Goal: Navigation & Orientation: Find specific page/section

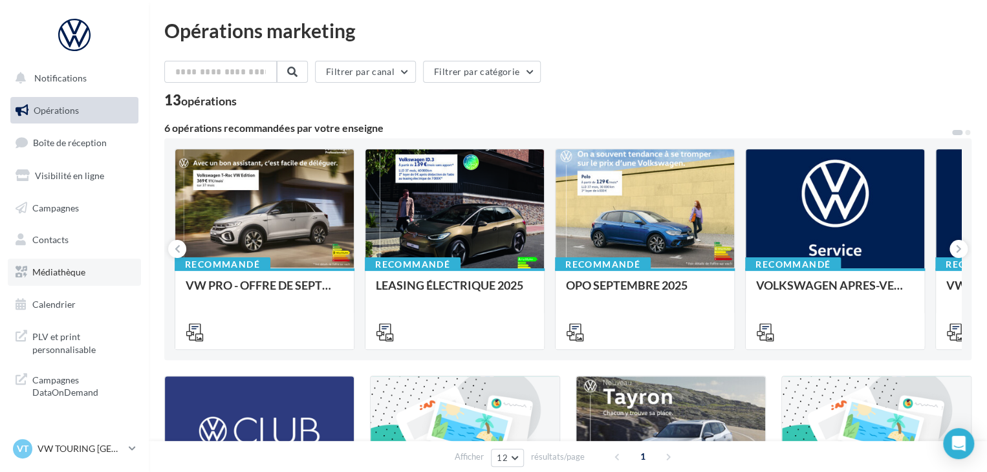
click at [56, 270] on span "Médiathèque" at bounding box center [58, 271] width 53 height 11
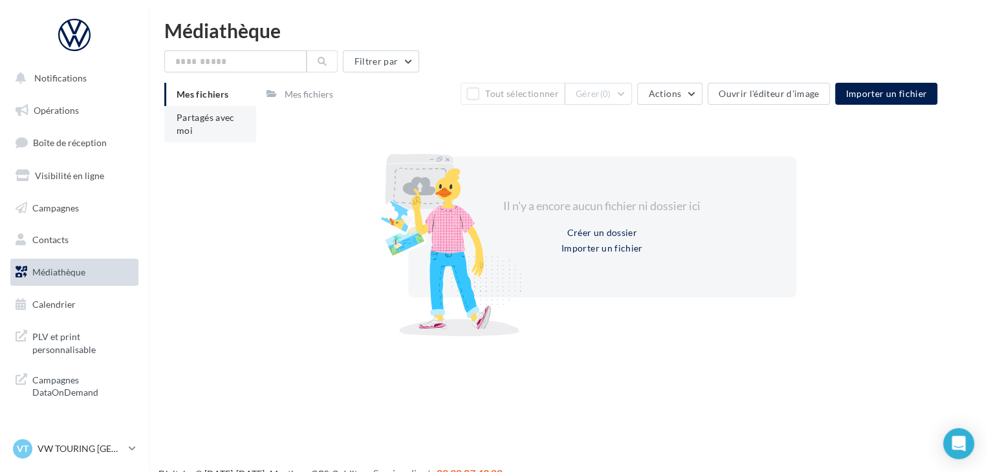
click at [214, 133] on li "Partagés avec moi" at bounding box center [210, 124] width 92 height 36
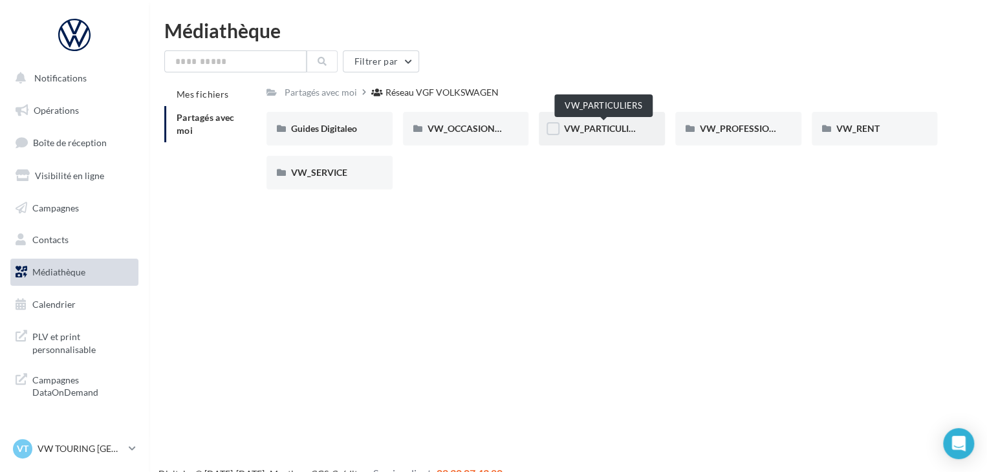
click at [616, 132] on span "VW_PARTICULIERS" at bounding box center [603, 128] width 81 height 11
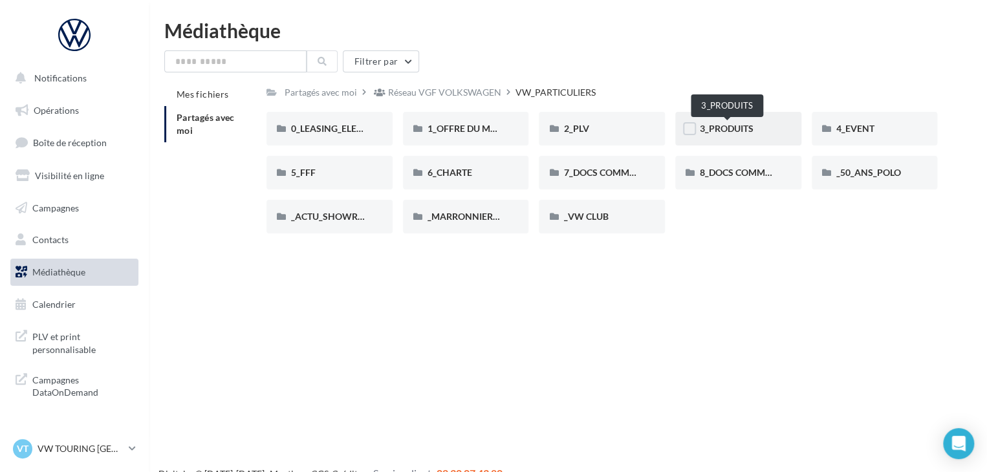
click at [732, 124] on span "3_PRODUITS" at bounding box center [727, 128] width 54 height 11
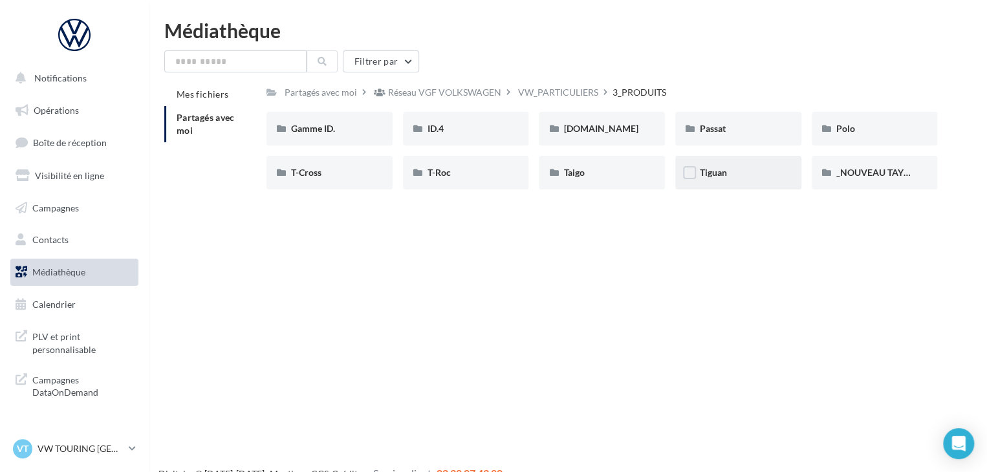
click at [741, 182] on div "Tiguan" at bounding box center [738, 173] width 126 height 34
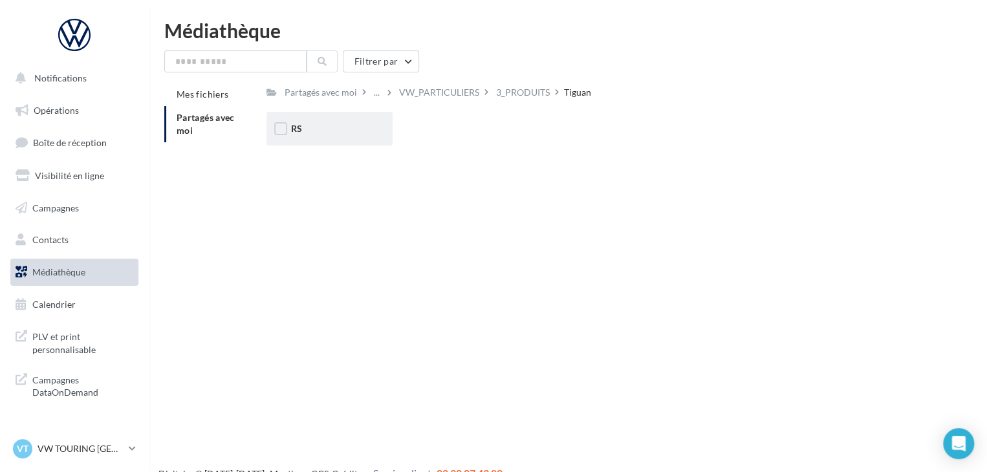
click at [361, 124] on div "RS" at bounding box center [329, 128] width 77 height 13
click at [471, 128] on div "eHybrid" at bounding box center [465, 128] width 77 height 13
